Goal: Understand process/instructions

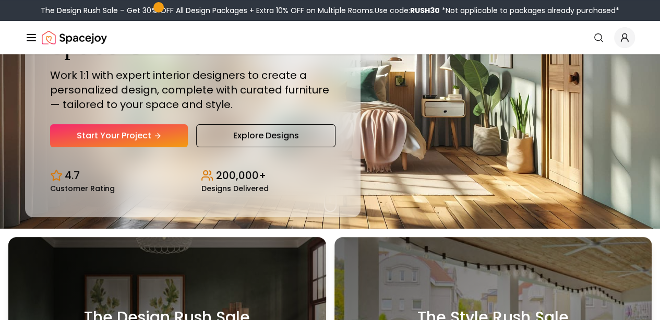
scroll to position [90, 0]
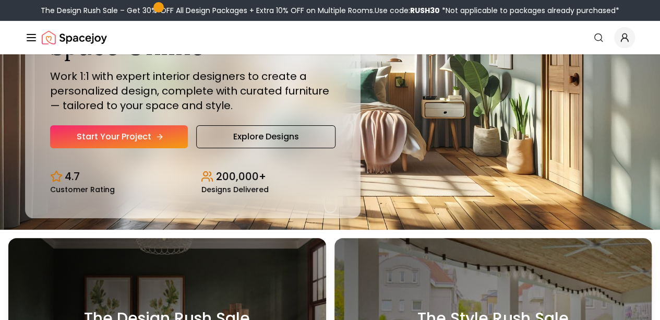
click at [131, 148] on link "Start Your Project" at bounding box center [119, 136] width 138 height 23
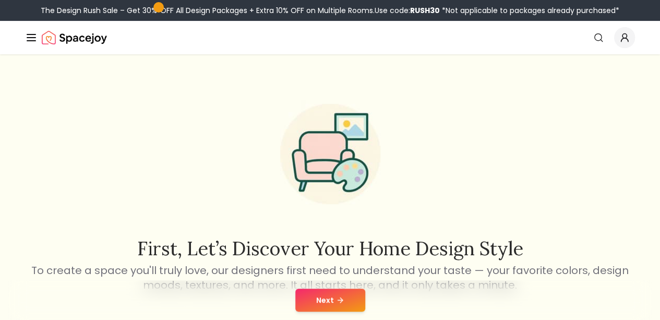
scroll to position [58, 0]
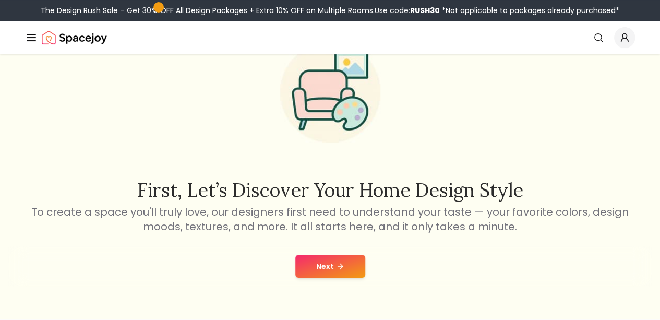
click at [0, 0] on button "How It Works" at bounding box center [0, 0] width 0 height 0
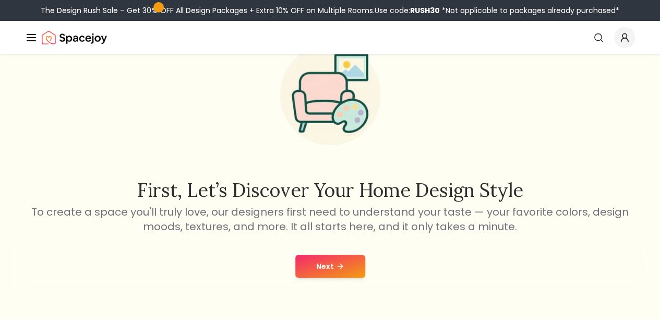
click at [0, 0] on icon "Main" at bounding box center [0, 0] width 0 height 0
click at [0, 0] on link "How It Works" at bounding box center [0, 0] width 0 height 0
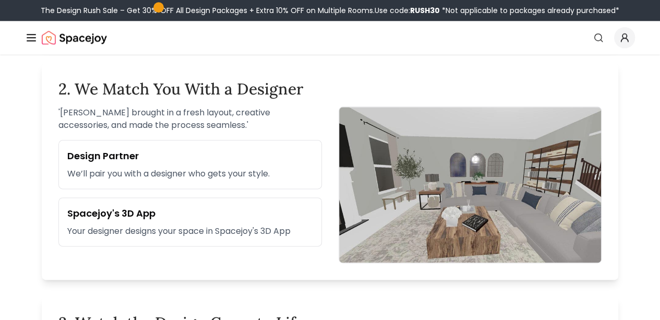
scroll to position [576, 0]
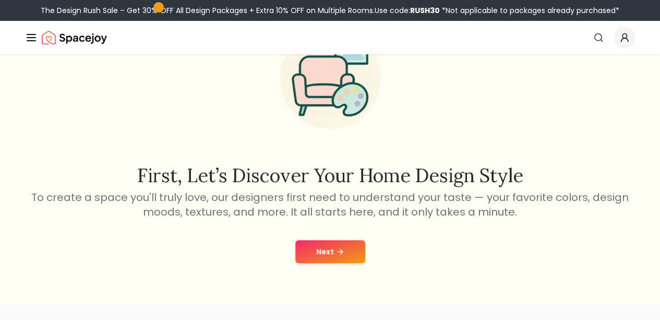
scroll to position [58, 0]
